Goal: Register for event/course

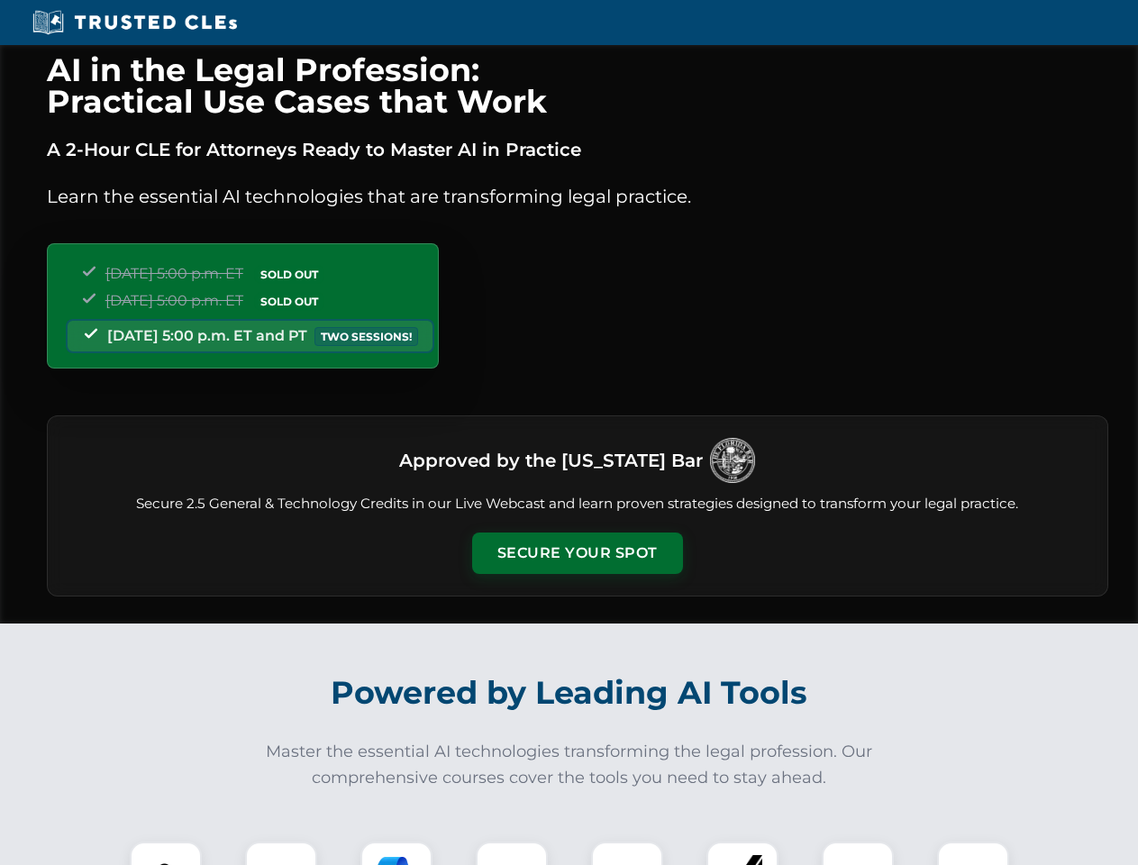
click at [577, 553] on button "Secure Your Spot" at bounding box center [577, 553] width 211 height 41
click at [166, 854] on img at bounding box center [166, 878] width 52 height 52
click at [281, 854] on div at bounding box center [281, 878] width 72 height 72
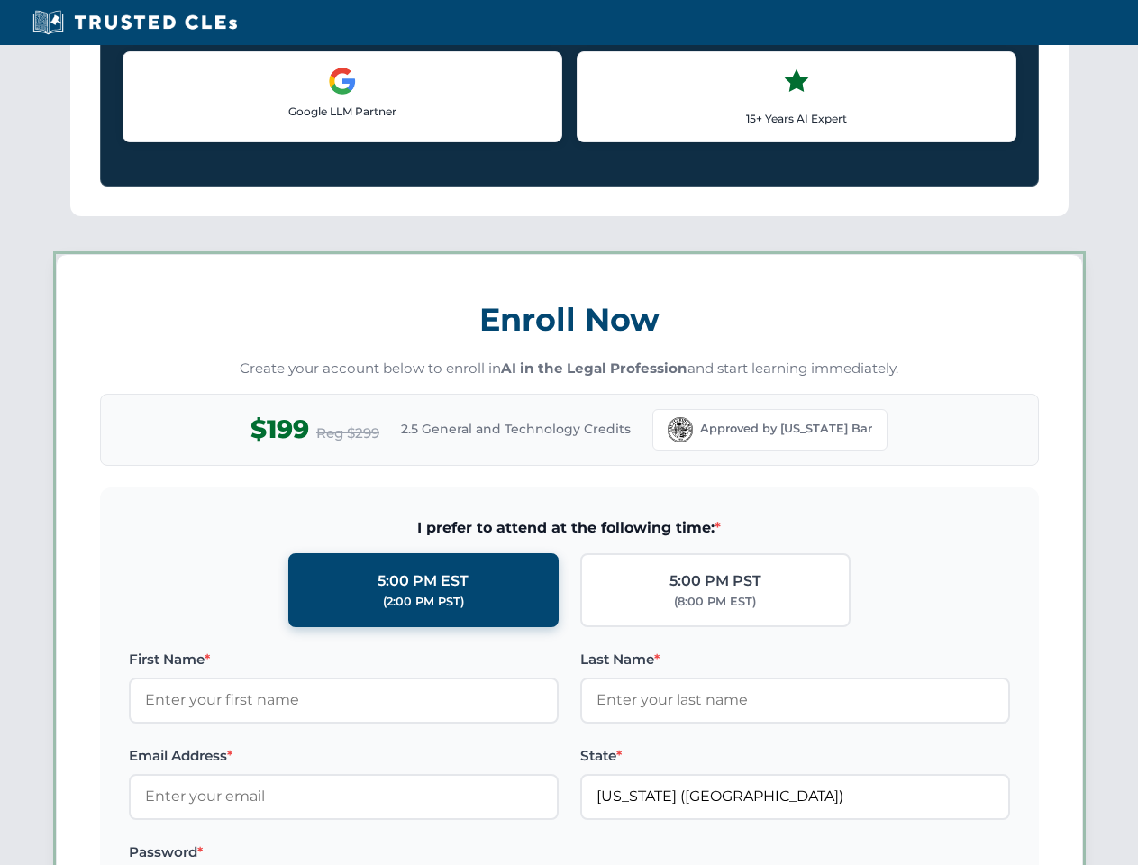
click at [512, 854] on label "Password *" at bounding box center [344, 853] width 430 height 22
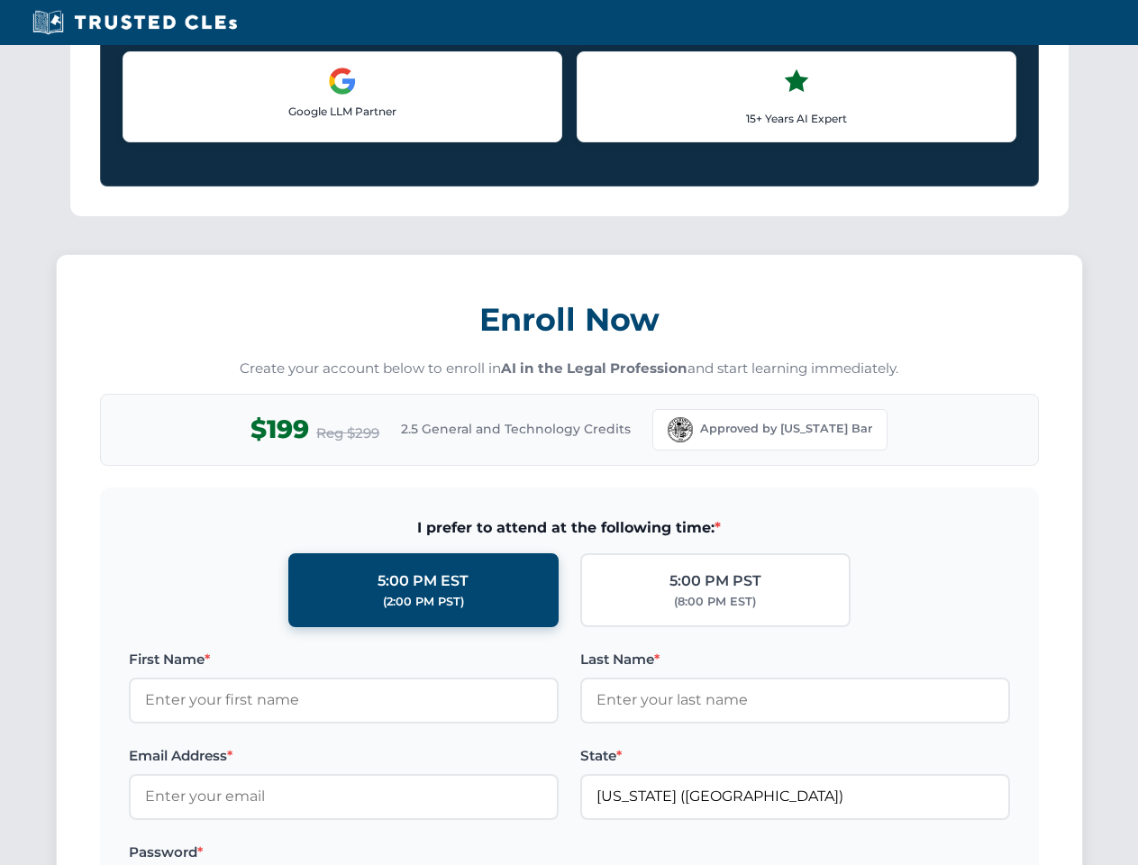
scroll to position [1769, 0]
